Goal: Find specific page/section: Find specific page/section

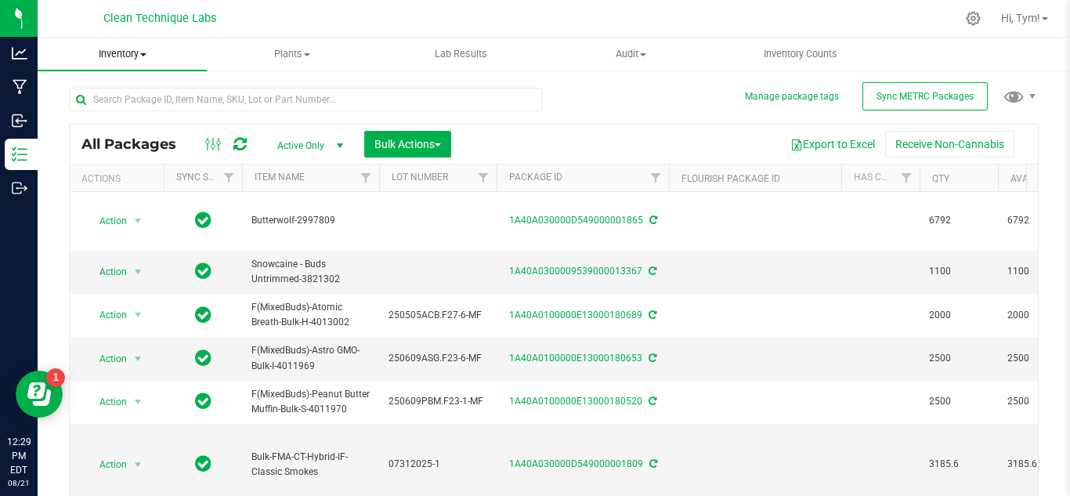
click at [139, 55] on span "Inventory" at bounding box center [122, 54] width 169 height 14
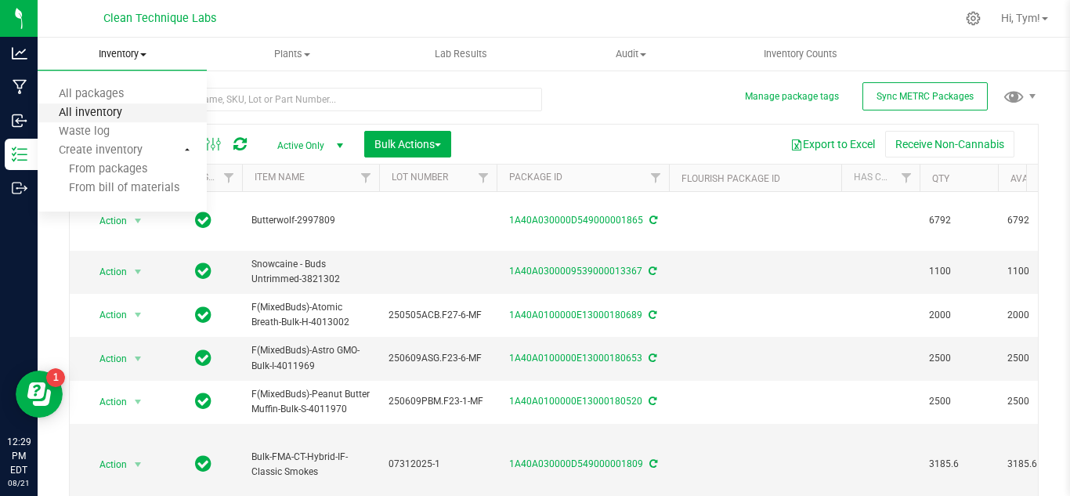
click at [139, 109] on span "All inventory" at bounding box center [91, 113] width 106 height 13
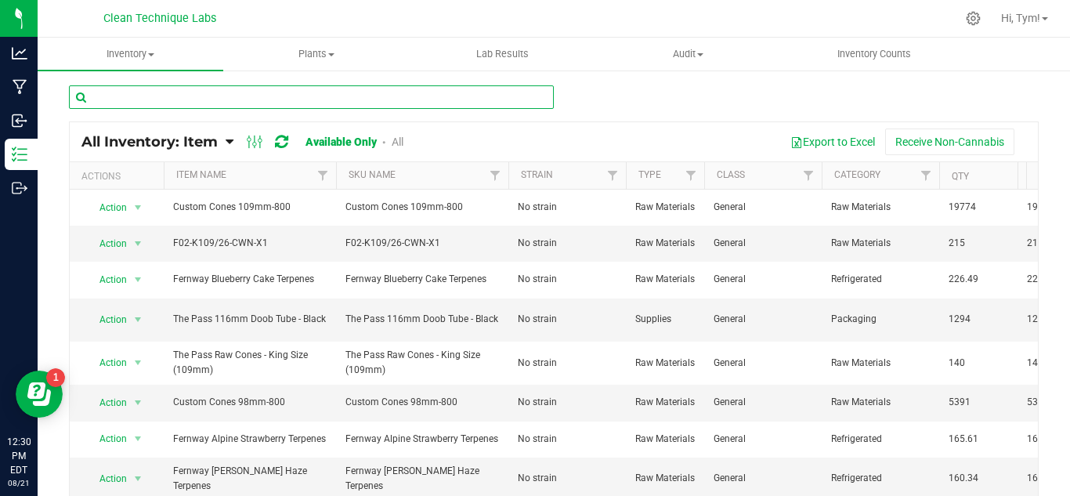
click at [249, 91] on input "text" at bounding box center [311, 97] width 485 height 24
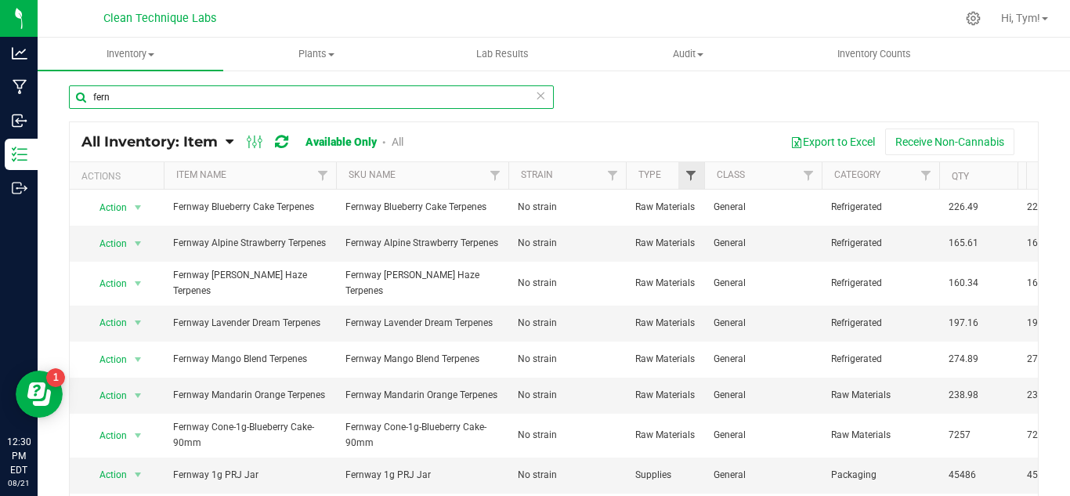
type input "fern"
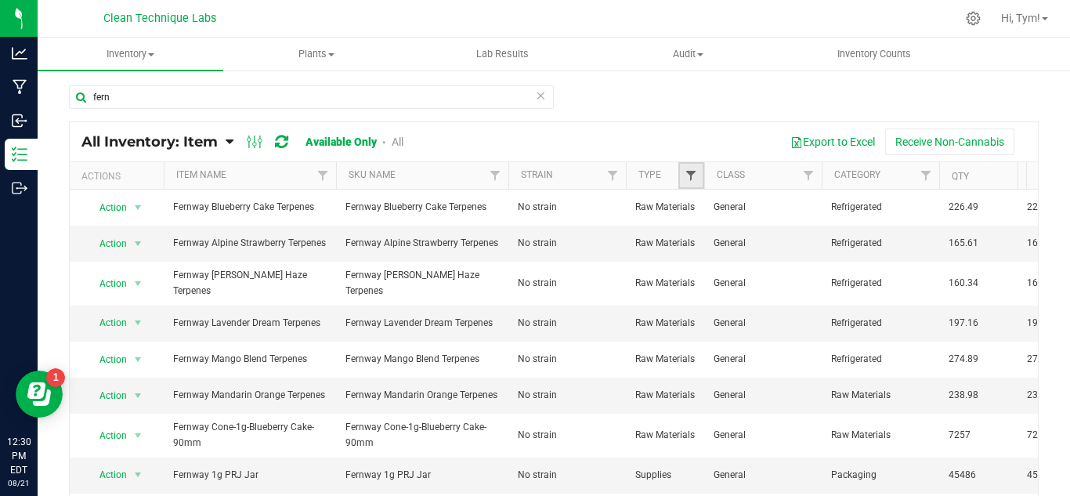
click at [686, 174] on span "Filter" at bounding box center [691, 175] width 13 height 13
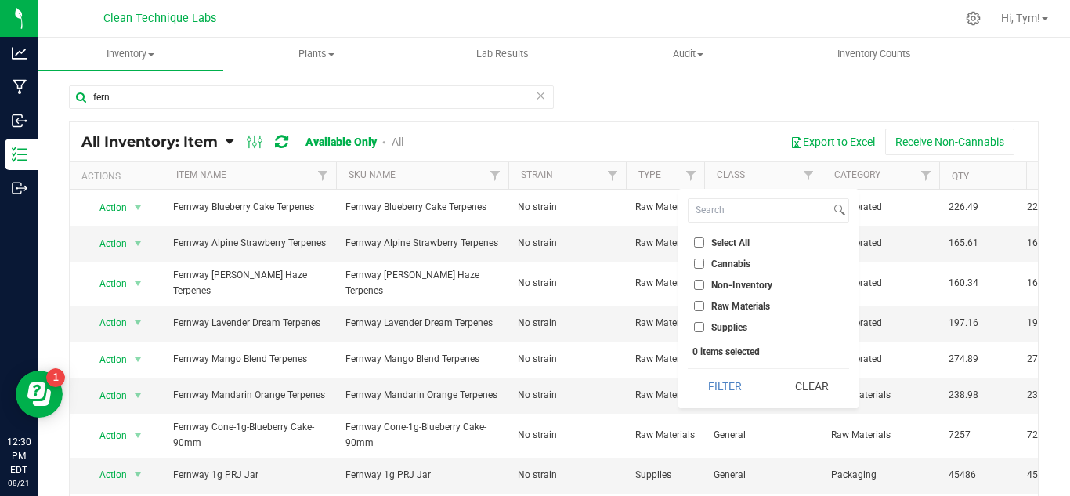
click at [704, 280] on label "Non-Inventory" at bounding box center [733, 285] width 78 height 10
click at [704, 280] on input "Non-Inventory" at bounding box center [699, 285] width 10 height 10
checkbox input "true"
click at [700, 300] on li "Raw Materials" at bounding box center [768, 306] width 161 height 16
click at [698, 306] on input "Raw Materials" at bounding box center [699, 306] width 10 height 10
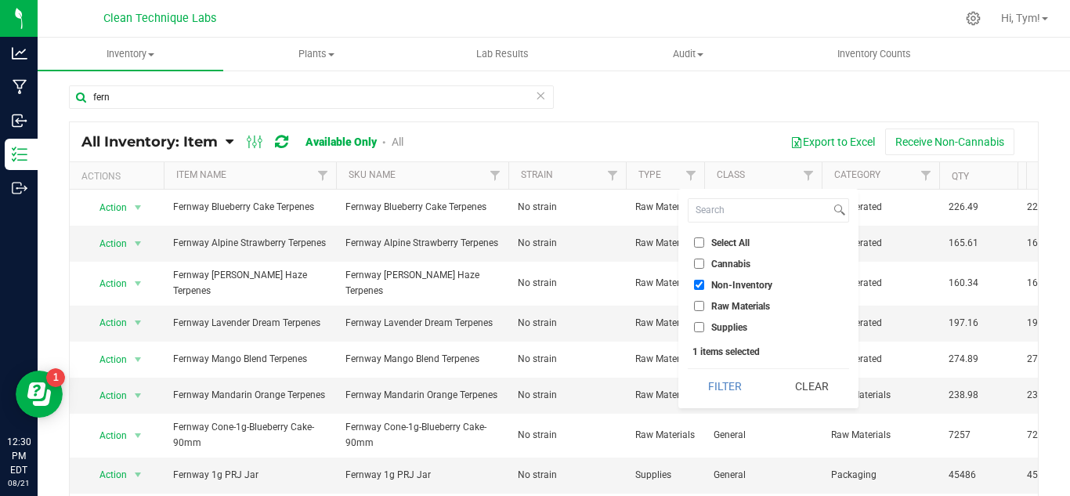
checkbox input "true"
click at [697, 323] on input "Supplies" at bounding box center [699, 327] width 10 height 10
checkbox input "true"
click at [725, 391] on button "Filter" at bounding box center [725, 386] width 75 height 34
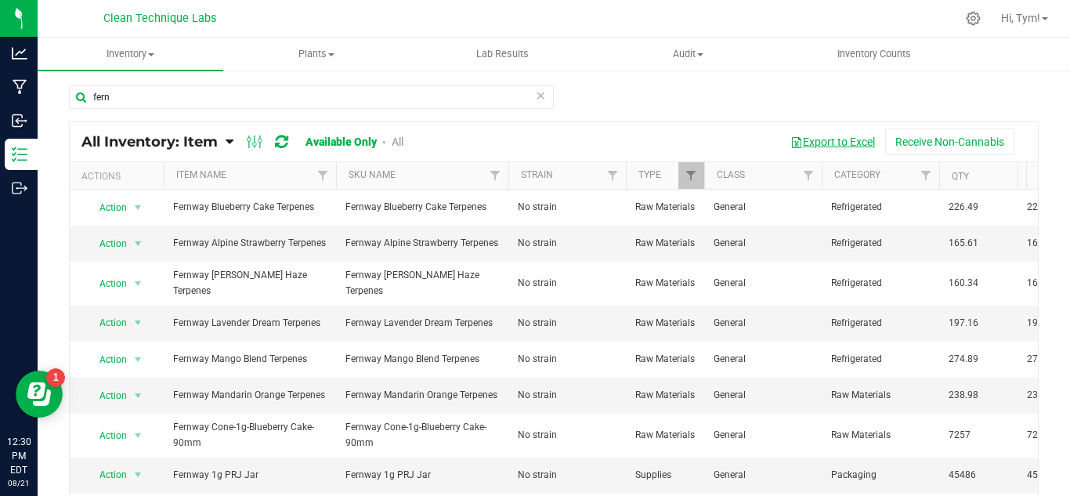
click at [816, 147] on button "Export to Excel" at bounding box center [832, 141] width 105 height 27
click at [156, 59] on span "Inventory" at bounding box center [131, 54] width 186 height 14
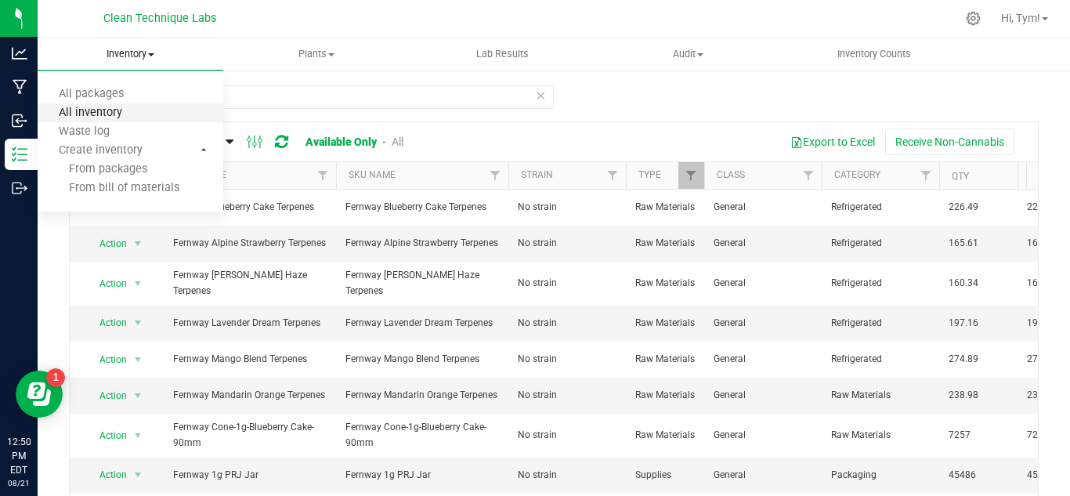
click at [139, 109] on span "All inventory" at bounding box center [91, 113] width 106 height 13
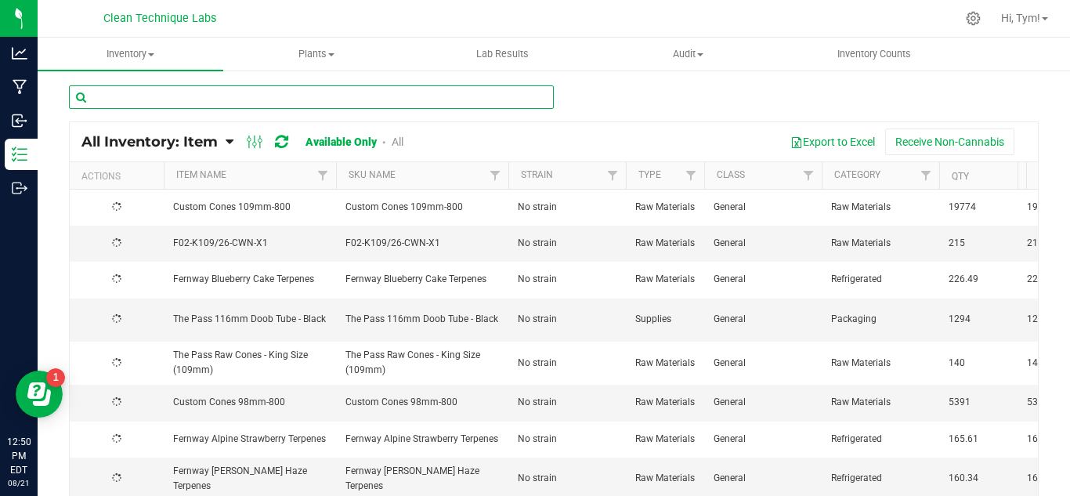
click at [238, 101] on input "text" at bounding box center [311, 97] width 485 height 24
paste input "1A40A0100000E11000114658"
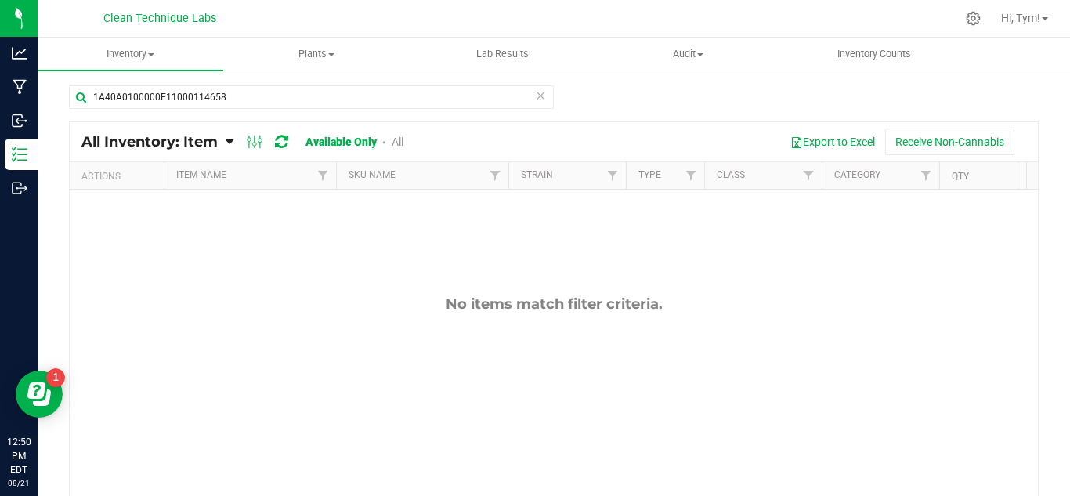
click at [403, 142] on link "All" at bounding box center [398, 142] width 12 height 13
click at [394, 141] on link "All" at bounding box center [396, 142] width 14 height 13
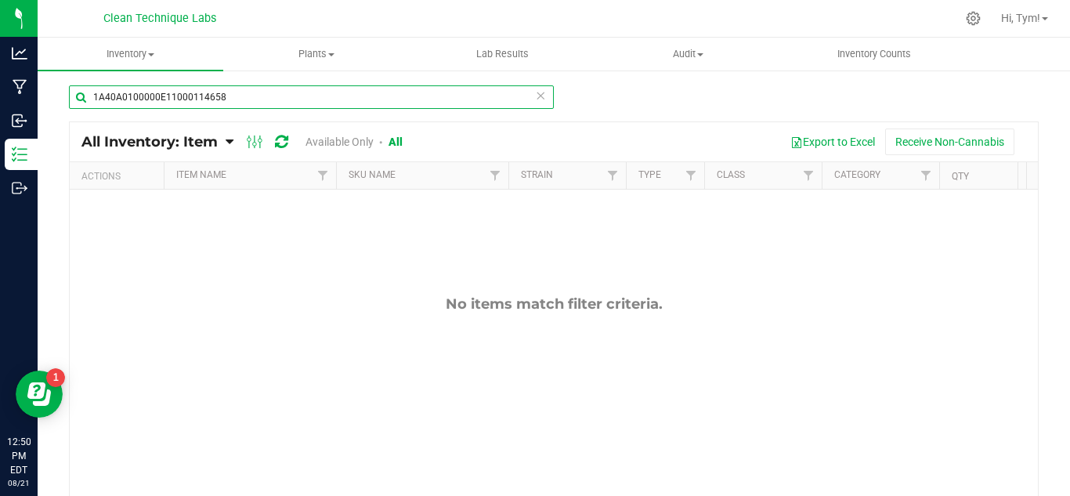
drag, startPoint x: 278, startPoint y: 97, endPoint x: 49, endPoint y: 97, distance: 228.8
click at [49, 97] on div "1A40A0100000E11000114658 All Inventory: Item Item Summary Item (default) Item b…" at bounding box center [554, 314] width 1033 height 490
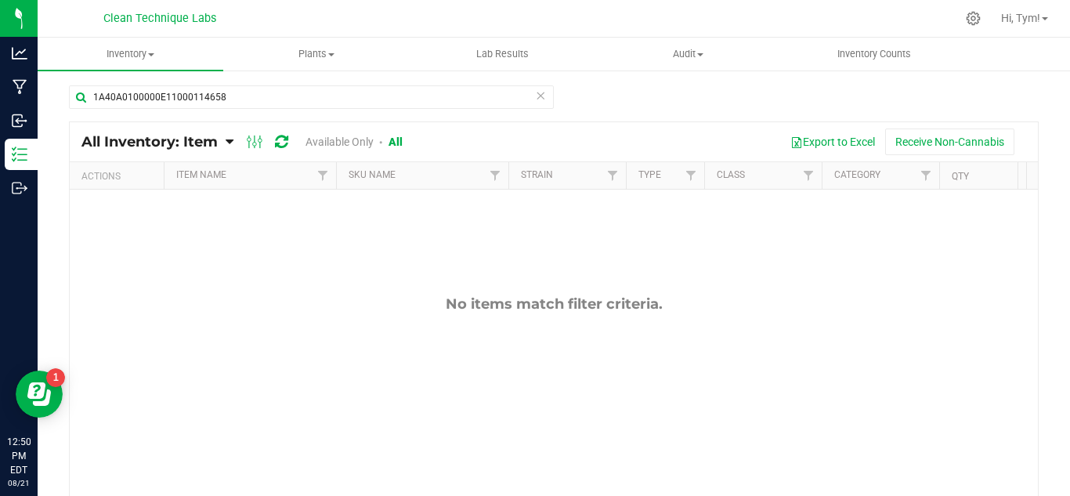
click at [336, 144] on link "Available Only" at bounding box center [340, 142] width 68 height 13
click at [402, 147] on link "All" at bounding box center [398, 142] width 12 height 13
click at [278, 136] on icon at bounding box center [281, 142] width 13 height 16
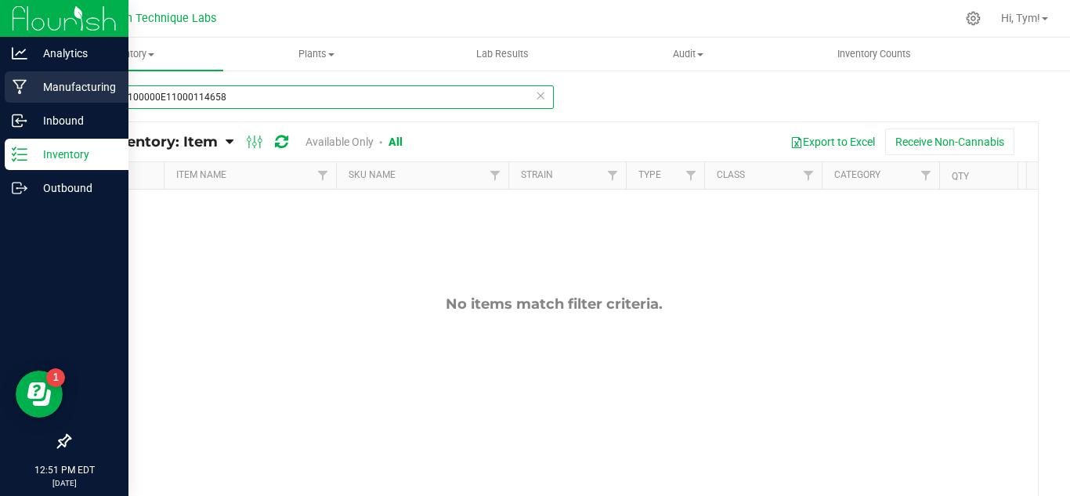
drag, startPoint x: 288, startPoint y: 92, endPoint x: 0, endPoint y: 88, distance: 287.5
click at [0, 88] on div "Analytics Manufacturing Inbound Inventory Outbound 12:51 PM EDT [DATE] 08/21 Cl…" at bounding box center [535, 248] width 1070 height 496
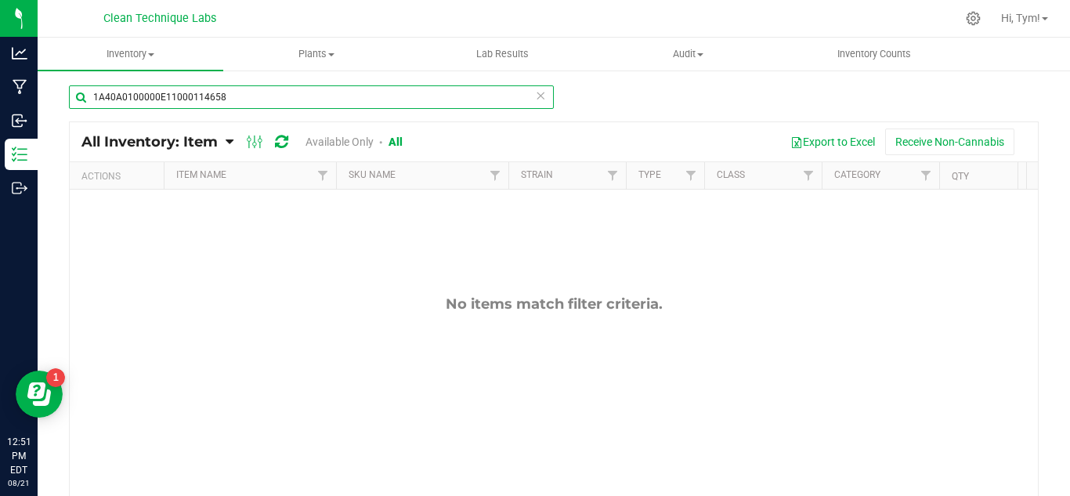
paste input "851"
drag, startPoint x: 234, startPoint y: 99, endPoint x: 76, endPoint y: 101, distance: 158.3
click at [76, 101] on input "1A40A0100000E11000114851" at bounding box center [311, 97] width 485 height 24
paste input "3000136199"
drag, startPoint x: 270, startPoint y: 101, endPoint x: 38, endPoint y: 100, distance: 232.7
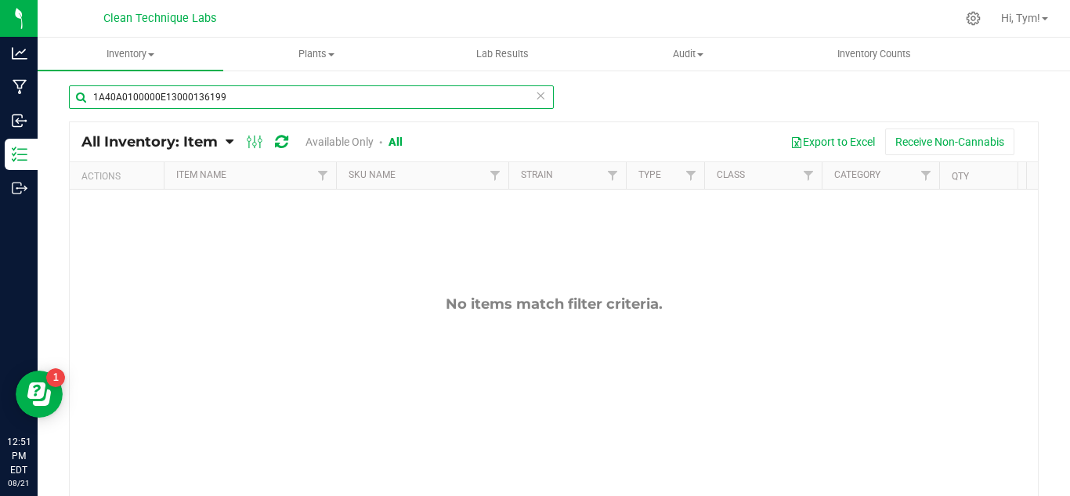
click at [38, 100] on div "1A40A0100000E13000136199 All Inventory: Item Item Summary Item (default) Item b…" at bounding box center [554, 314] width 1033 height 490
paste input "200"
type input "1A40A0100000E13000136200"
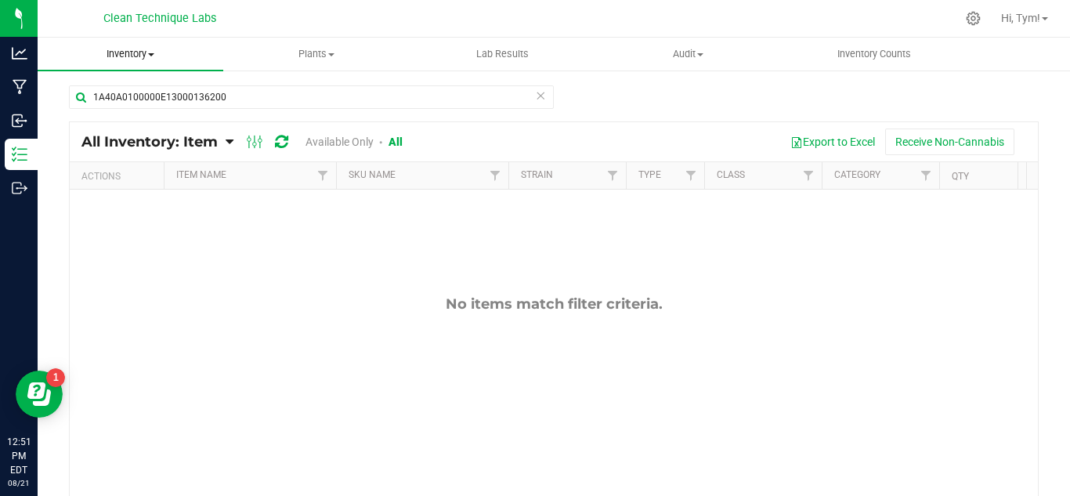
click at [139, 60] on span "Inventory" at bounding box center [131, 54] width 186 height 14
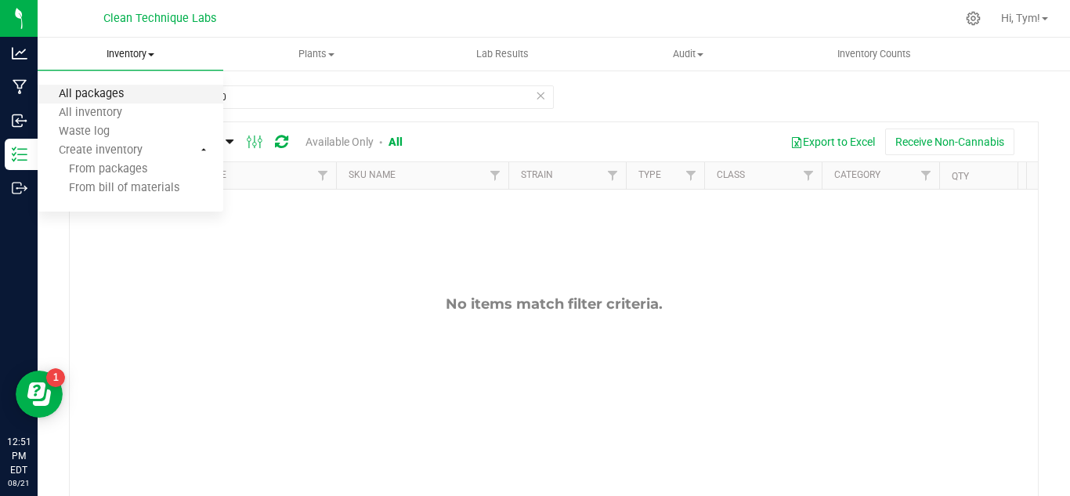
click at [117, 95] on span "All packages" at bounding box center [91, 94] width 107 height 13
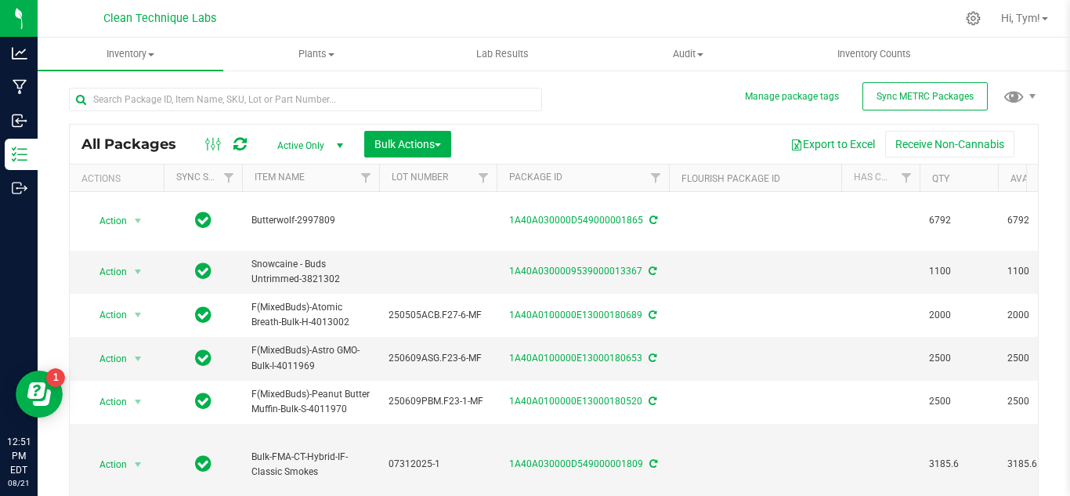
click at [336, 143] on span "select" at bounding box center [340, 145] width 13 height 13
click at [291, 235] on li "All" at bounding box center [306, 241] width 85 height 24
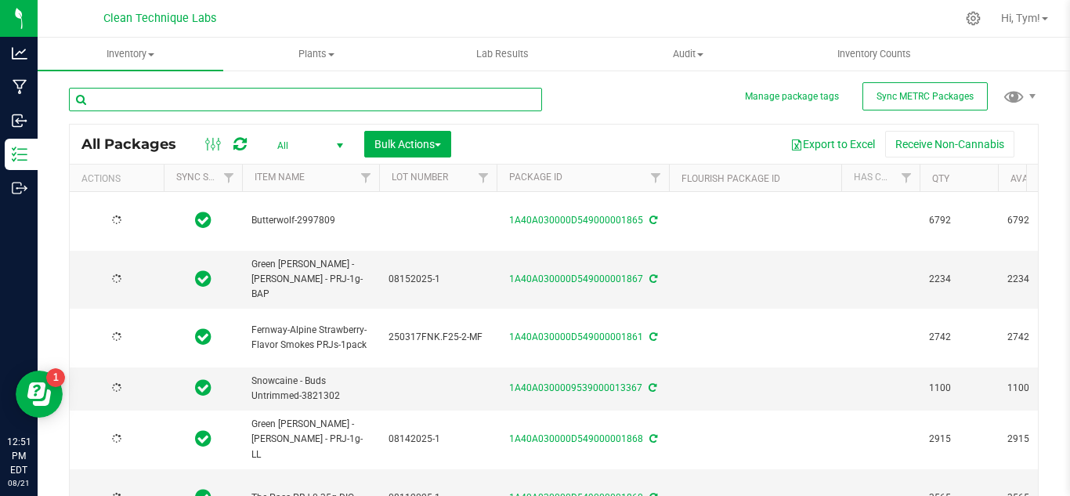
click at [247, 100] on input "text" at bounding box center [305, 100] width 473 height 24
paste input "1A40A0100000E13000136200"
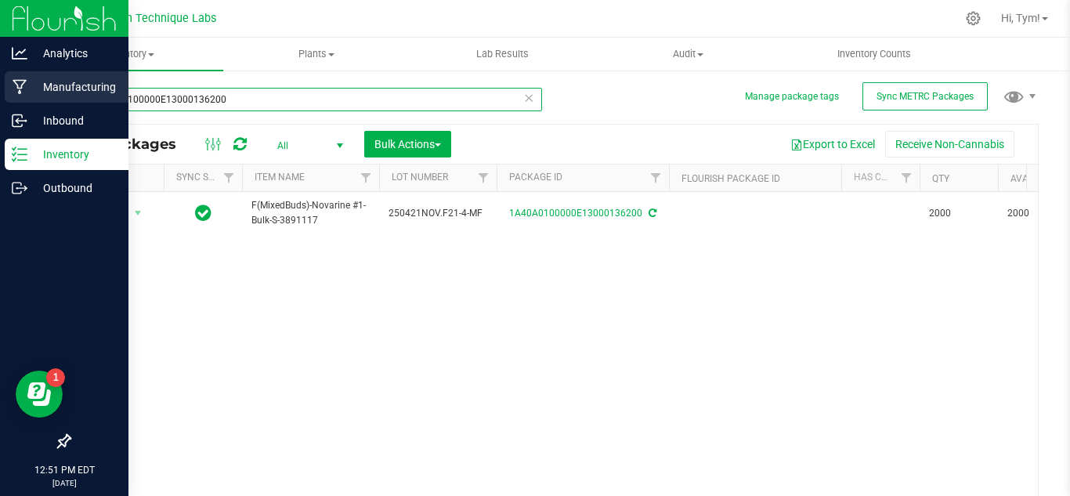
drag, startPoint x: 53, startPoint y: 89, endPoint x: 0, endPoint y: 89, distance: 53.3
click at [0, 89] on div "Analytics Manufacturing Inbound Inventory Outbound 12:51 PM EDT [DATE] 08/21 Cl…" at bounding box center [535, 248] width 1070 height 496
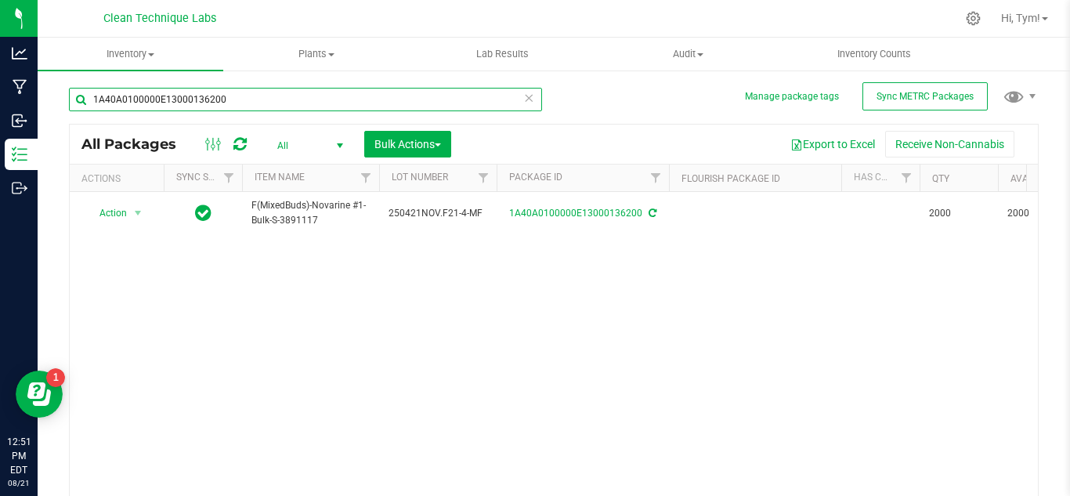
paste input "199"
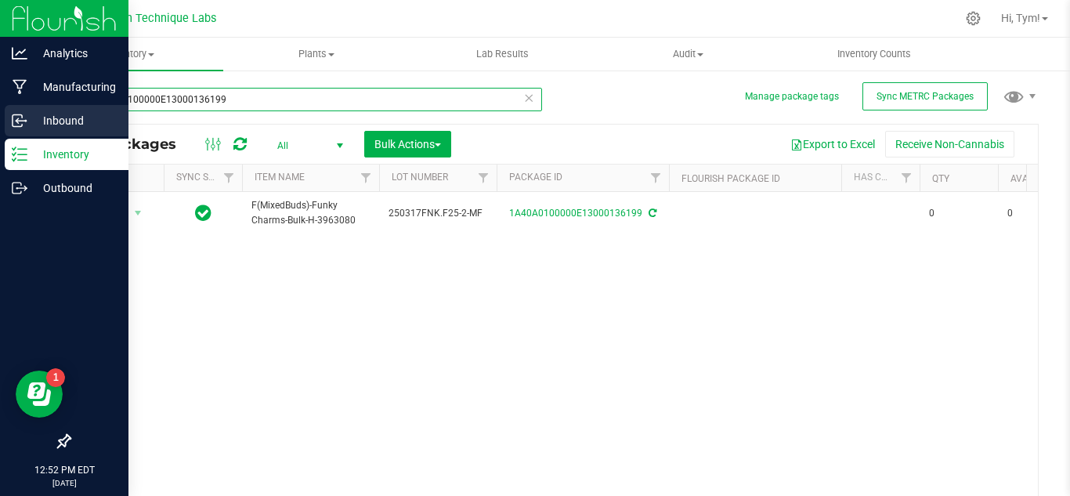
drag, startPoint x: 256, startPoint y: 98, endPoint x: 34, endPoint y: 111, distance: 222.1
click at [34, 111] on div "Analytics Manufacturing Inbound Inventory Outbound 12:52 PM EDT [DATE] 08/21 Cl…" at bounding box center [535, 248] width 1070 height 496
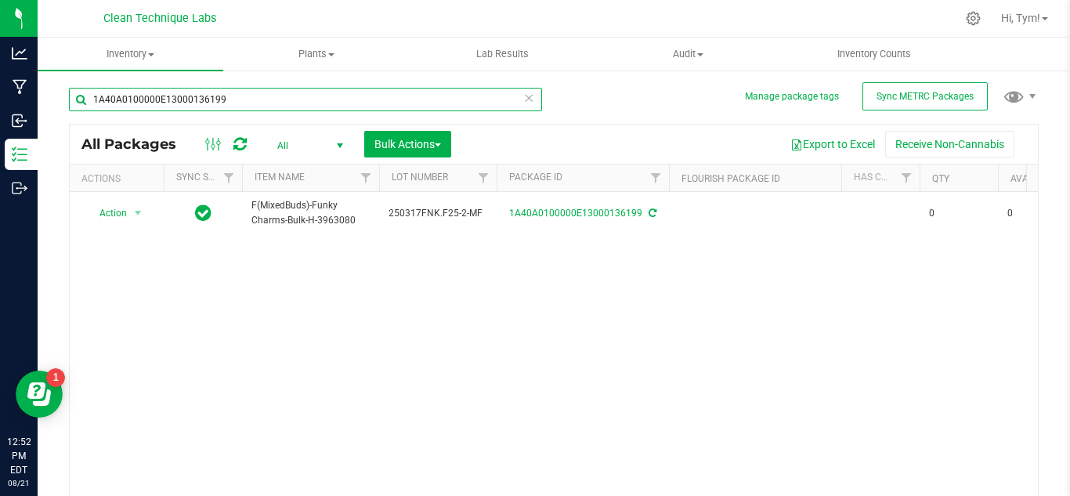
paste input "1000114851"
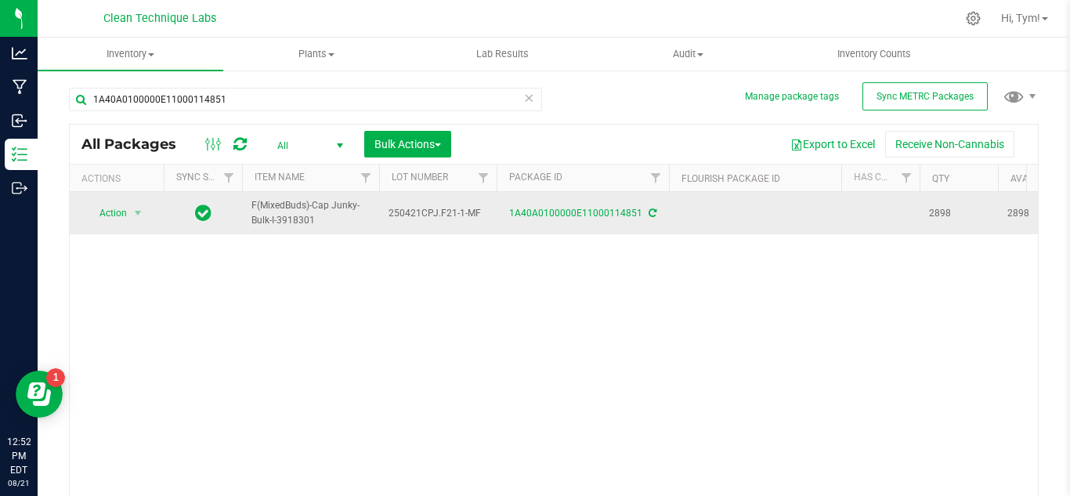
click at [936, 213] on span "2898" at bounding box center [959, 213] width 60 height 15
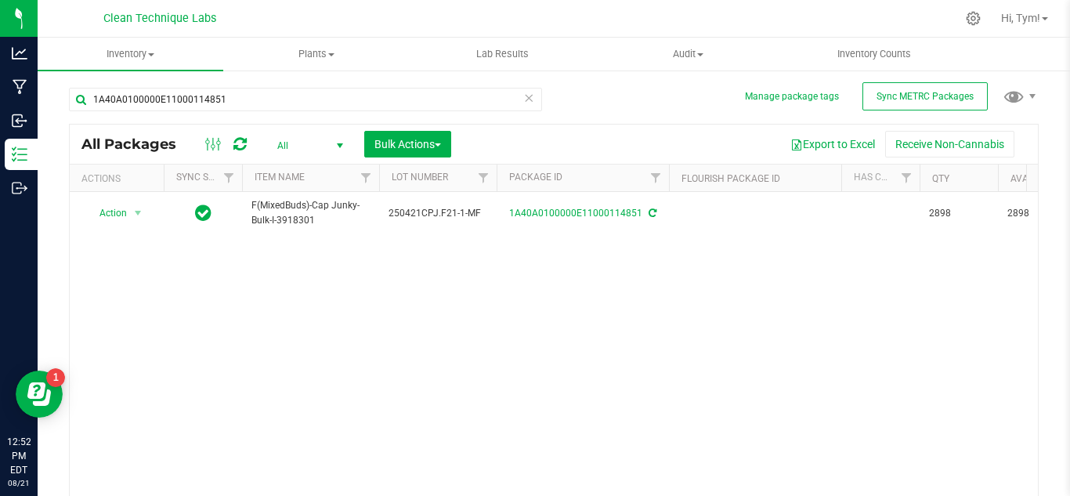
copy span "2898"
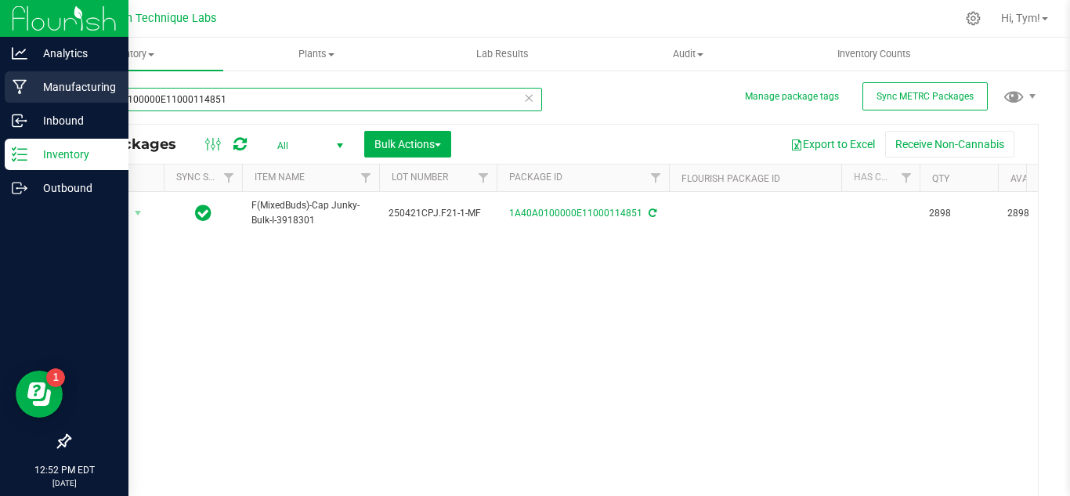
drag, startPoint x: 243, startPoint y: 99, endPoint x: 37, endPoint y: 103, distance: 206.1
click at [37, 103] on div "Analytics Manufacturing Inbound Inventory Outbound 12:52 PM EDT [DATE] 08/21 Cl…" at bounding box center [535, 248] width 1070 height 496
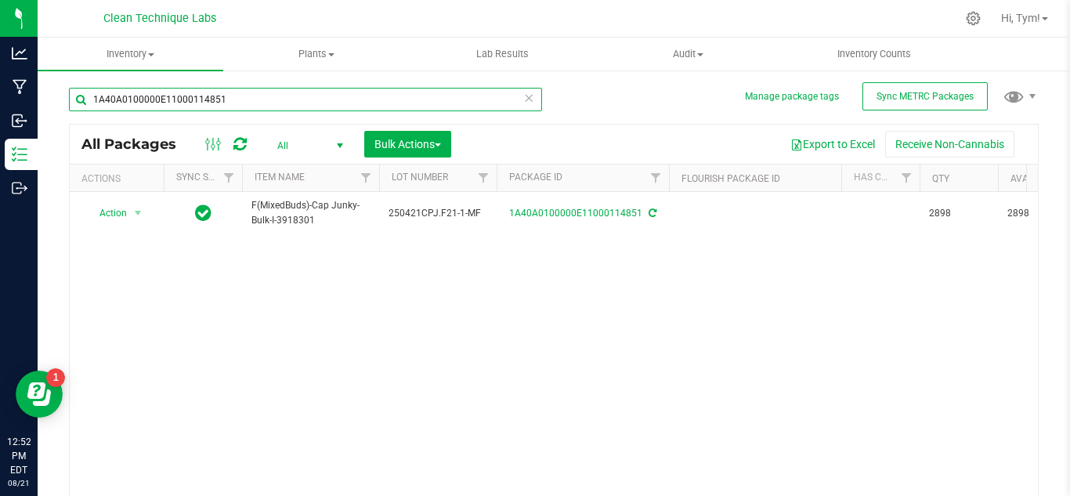
paste input "658"
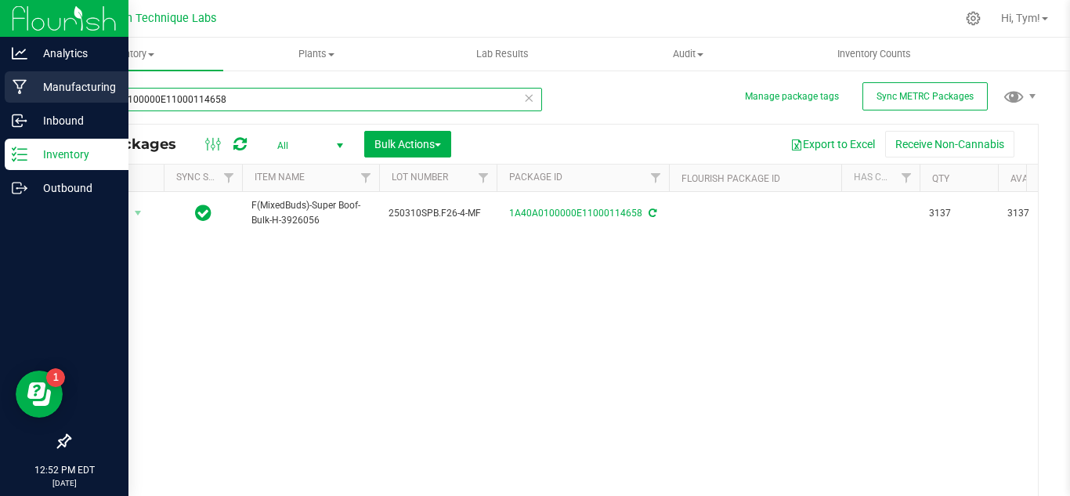
drag, startPoint x: 249, startPoint y: 98, endPoint x: 0, endPoint y: 103, distance: 249.2
click at [0, 103] on div "Analytics Manufacturing Inbound Inventory Outbound 12:52 PM EDT [DATE] 08/21 Cl…" at bounding box center [535, 248] width 1070 height 496
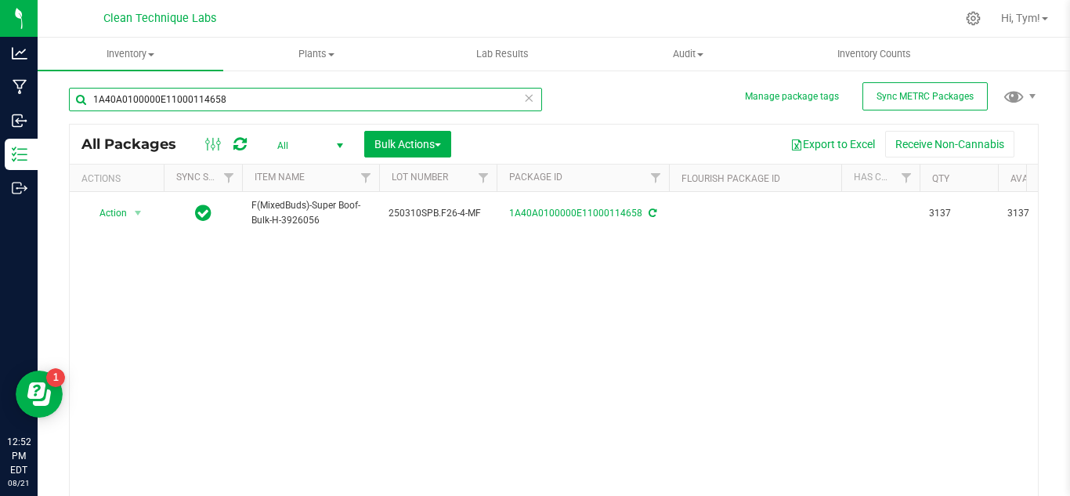
paste input "3000136200"
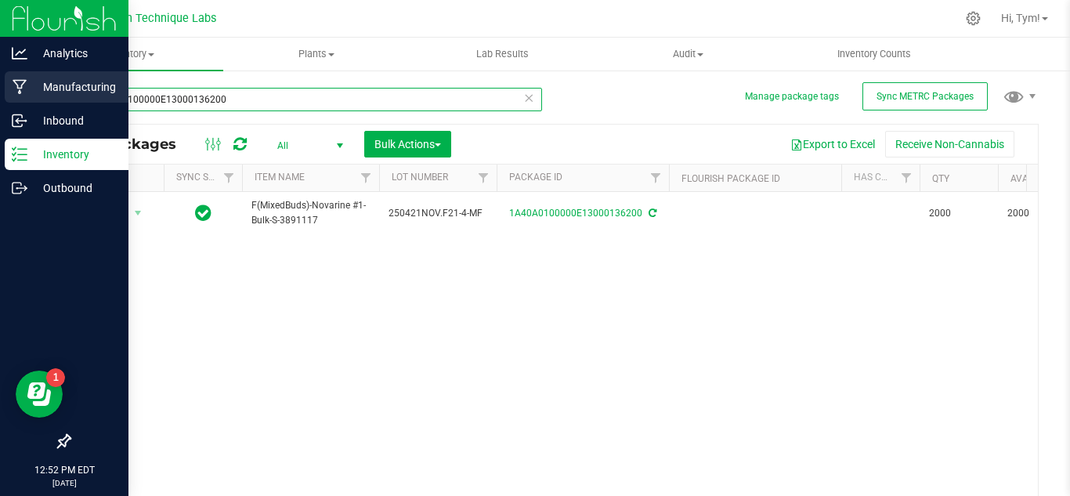
drag, startPoint x: 250, startPoint y: 102, endPoint x: 4, endPoint y: 104, distance: 246.0
click at [4, 104] on div "Analytics Manufacturing Inbound Inventory Outbound 12:52 PM EDT [DATE] 08/21 Cl…" at bounding box center [535, 248] width 1070 height 496
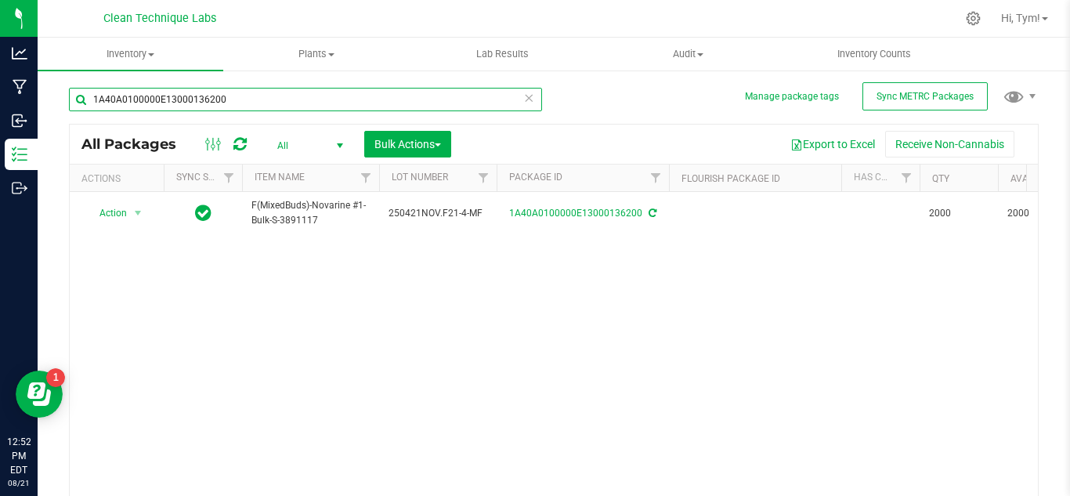
paste input "2"
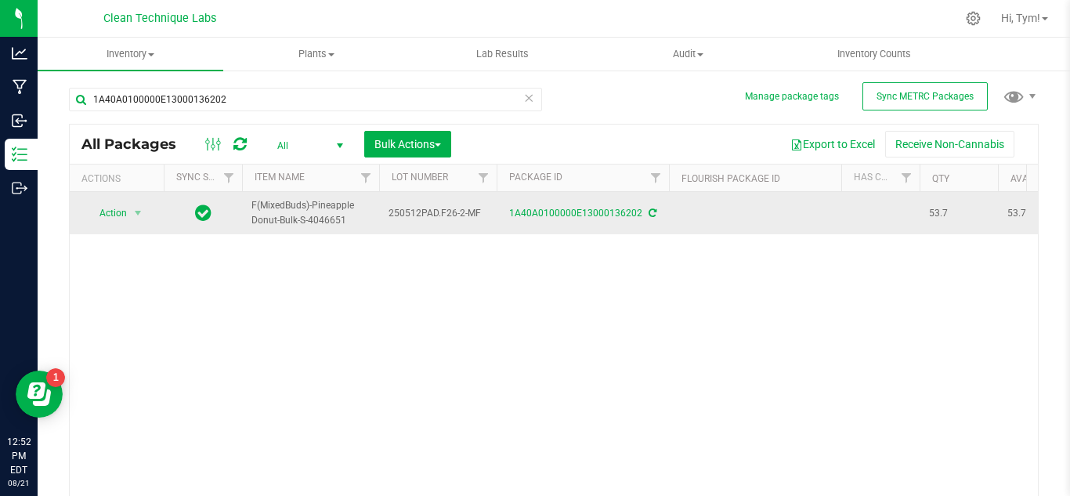
drag, startPoint x: 931, startPoint y: 212, endPoint x: 954, endPoint y: 214, distance: 23.6
click at [954, 214] on span "53.7" at bounding box center [959, 213] width 60 height 15
copy span "53.7"
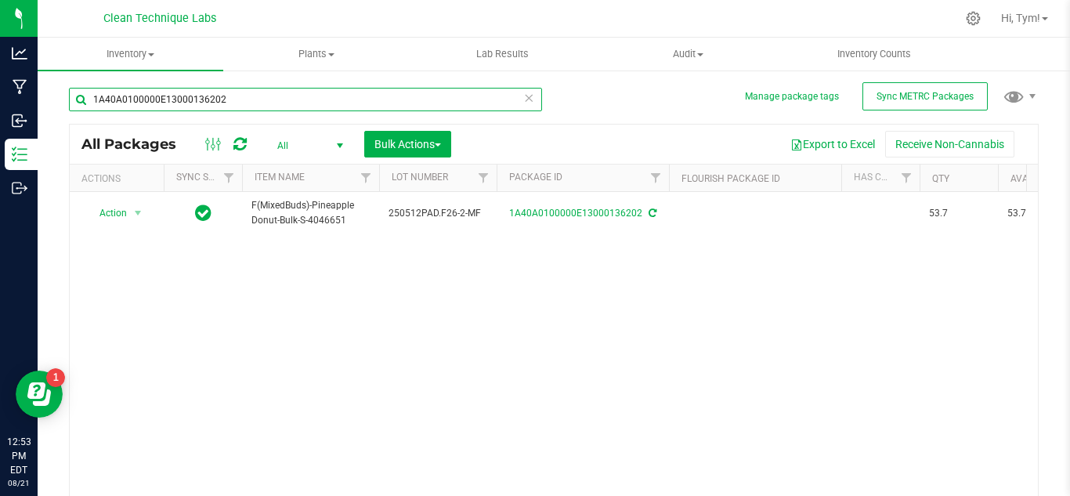
drag, startPoint x: 270, startPoint y: 99, endPoint x: 38, endPoint y: 106, distance: 232.0
click at [38, 106] on div "Manage package tags Sync METRC Packages 1A40A0100000E13000136202 All Packages A…" at bounding box center [554, 308] width 1033 height 478
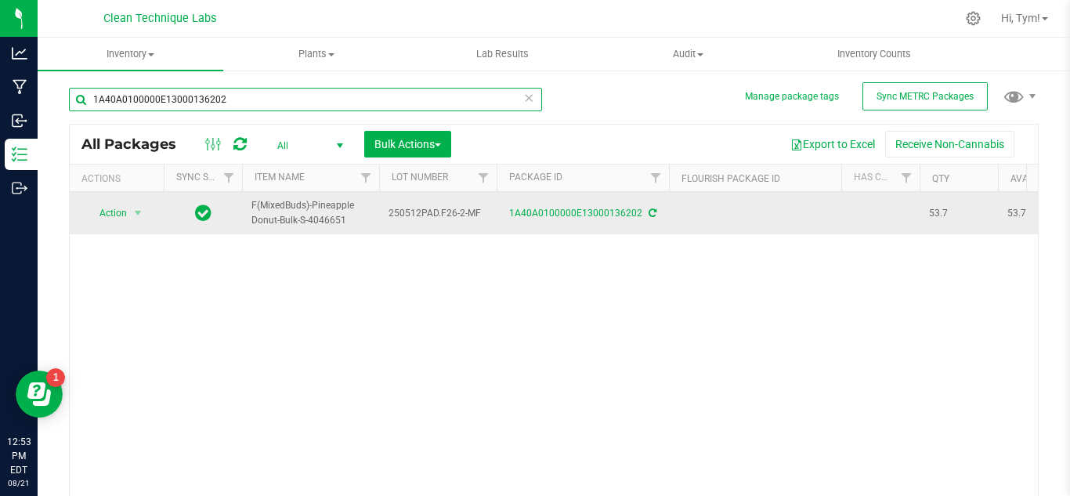
paste input "B5F000041319"
click at [937, 213] on span "1289" at bounding box center [959, 213] width 60 height 15
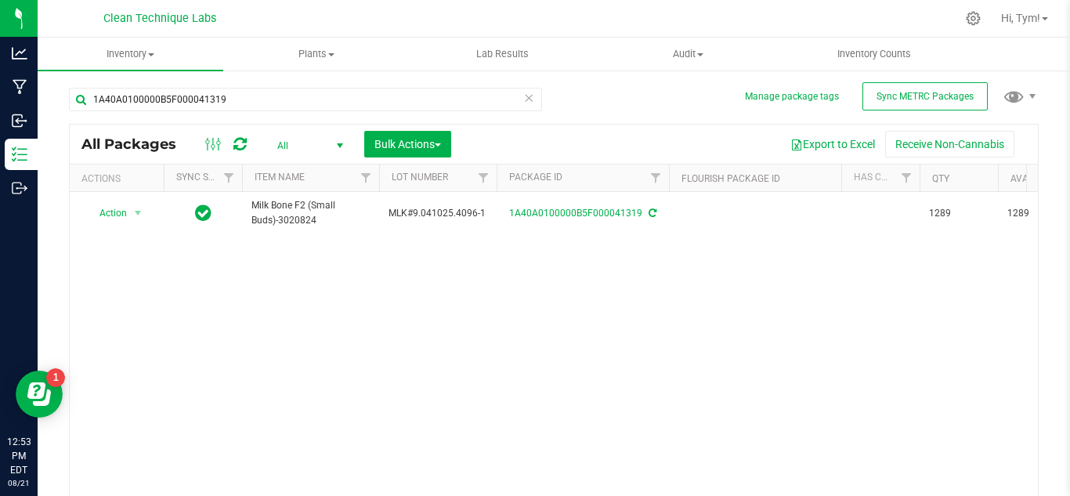
copy span "1289"
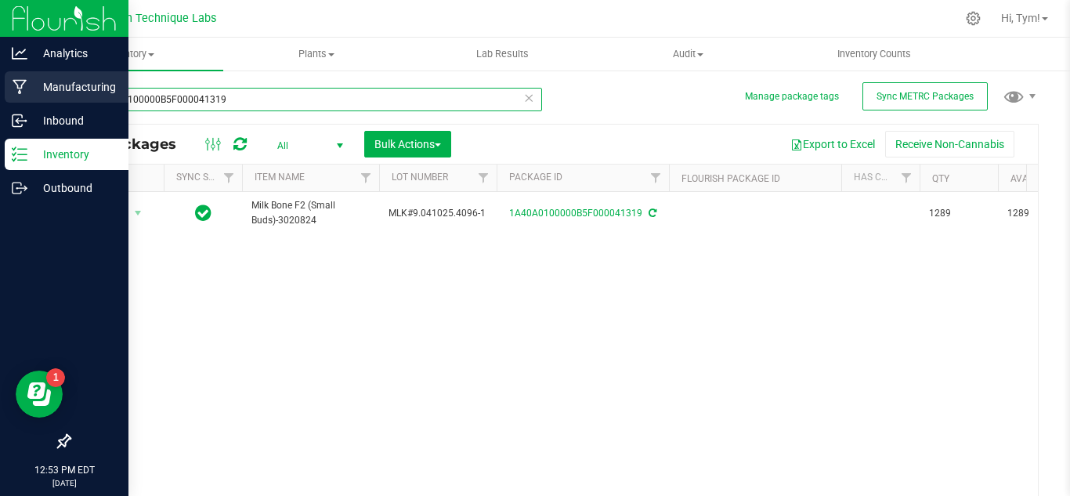
drag, startPoint x: 280, startPoint y: 99, endPoint x: 0, endPoint y: 86, distance: 280.7
click at [0, 86] on div "Analytics Manufacturing Inbound Inventory Outbound 12:53 PM EDT [DATE] 08/21 Cl…" at bounding box center [535, 248] width 1070 height 496
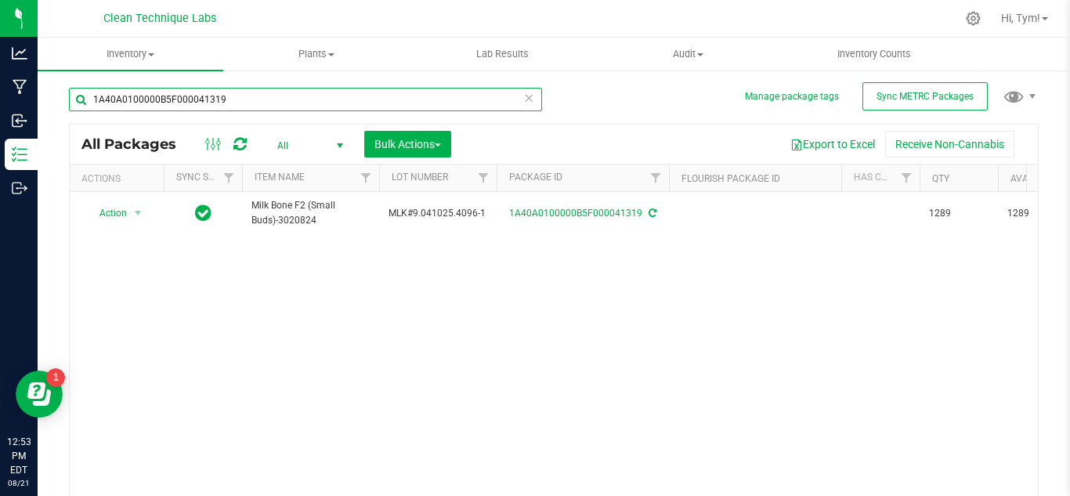
paste input "E13000180520"
drag, startPoint x: 259, startPoint y: 99, endPoint x: 51, endPoint y: 99, distance: 208.4
click at [51, 99] on div "Manage package tags Sync METRC Packages 1A40A0100000E13000180520 All Packages A…" at bounding box center [554, 308] width 1033 height 478
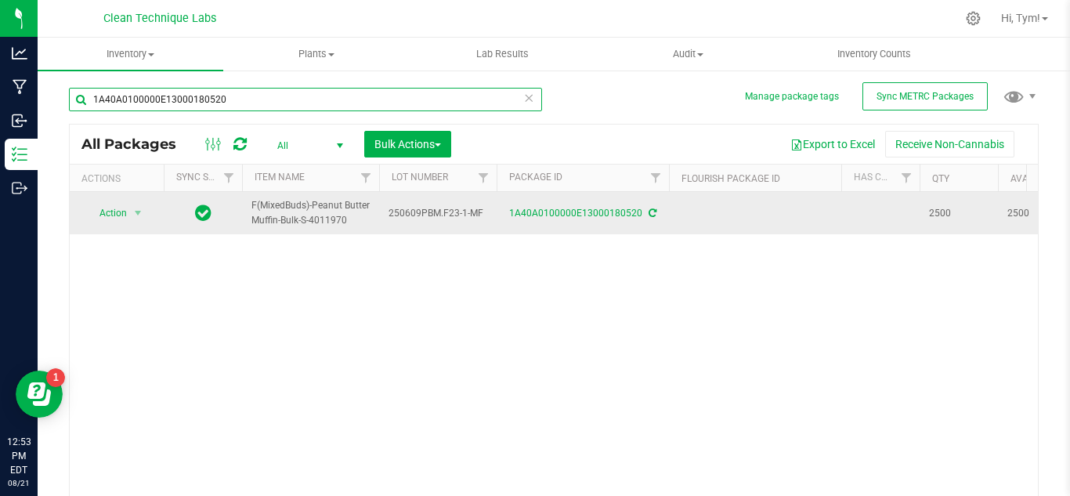
paste input "653"
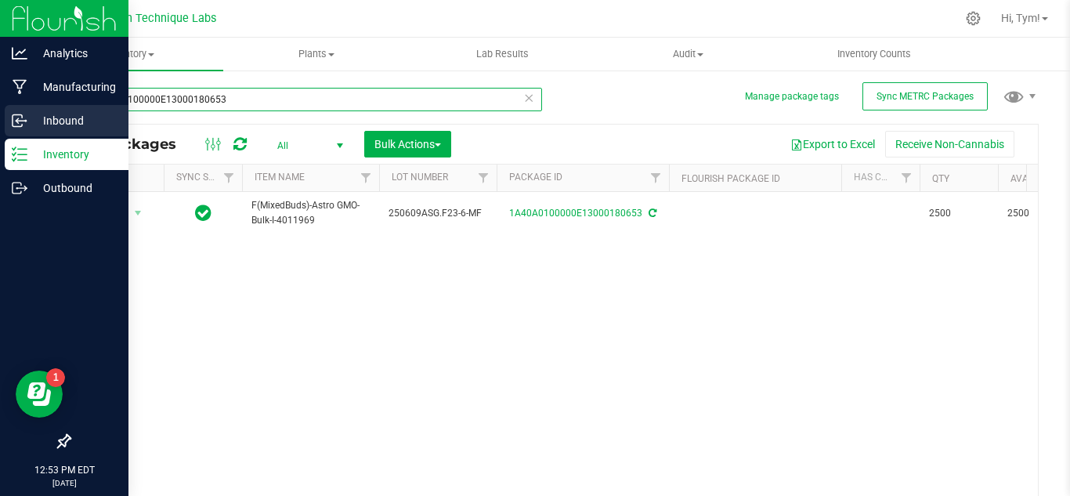
drag, startPoint x: 272, startPoint y: 101, endPoint x: 0, endPoint y: 111, distance: 272.0
click at [0, 111] on div "Analytics Manufacturing Inbound Inventory Outbound 12:53 PM EDT [DATE] 08/21 Cl…" at bounding box center [535, 248] width 1070 height 496
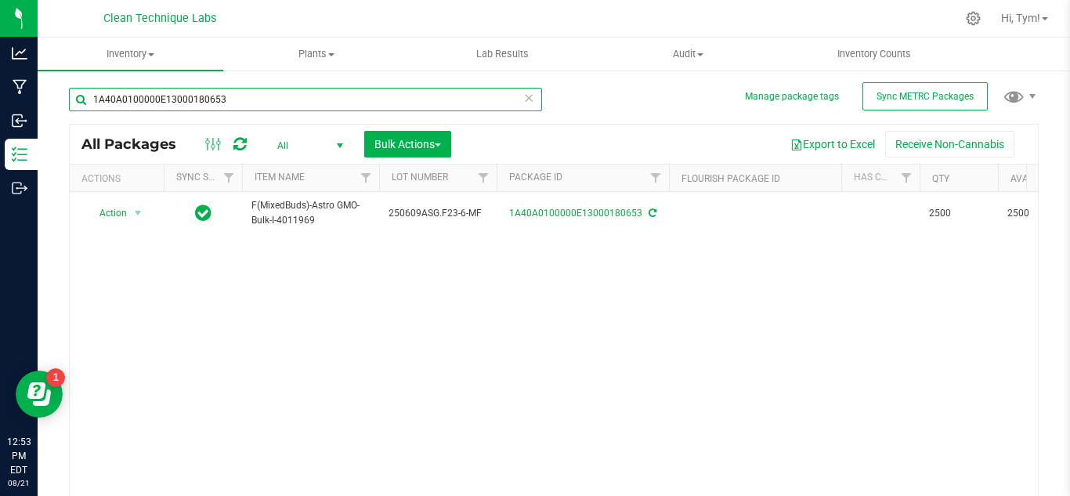
paste input "89"
drag, startPoint x: 203, startPoint y: 97, endPoint x: 49, endPoint y: 98, distance: 154.3
click at [49, 98] on div "Manage package tags Sync METRC Packages 1A40A0100000E13000180689 All Packages A…" at bounding box center [554, 308] width 1033 height 478
paste input "3619"
type input "1A40A0100000E13000136199"
